Goal: Entertainment & Leisure: Consume media (video, audio)

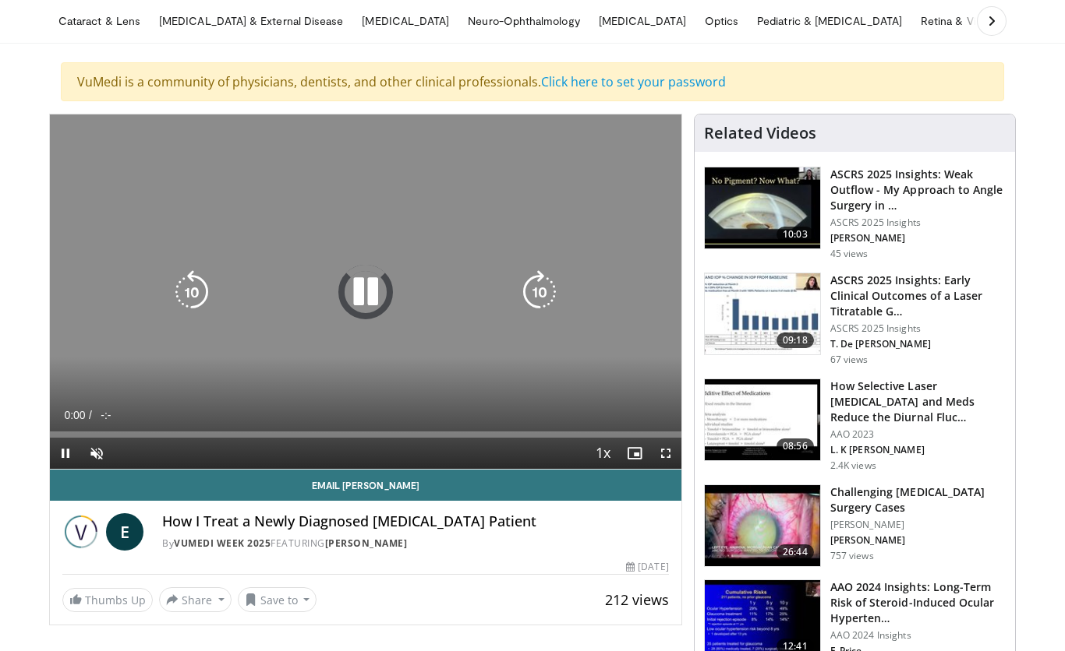
scroll to position [104, 0]
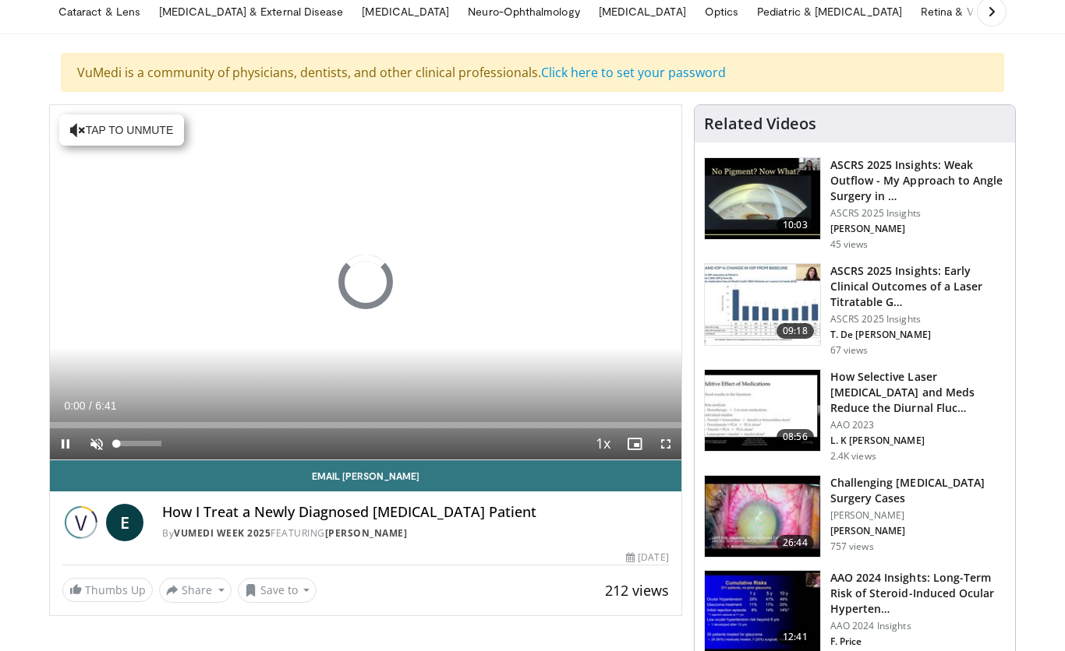
click at [93, 443] on span "Video Player" at bounding box center [96, 444] width 31 height 31
